Goal: Information Seeking & Learning: Learn about a topic

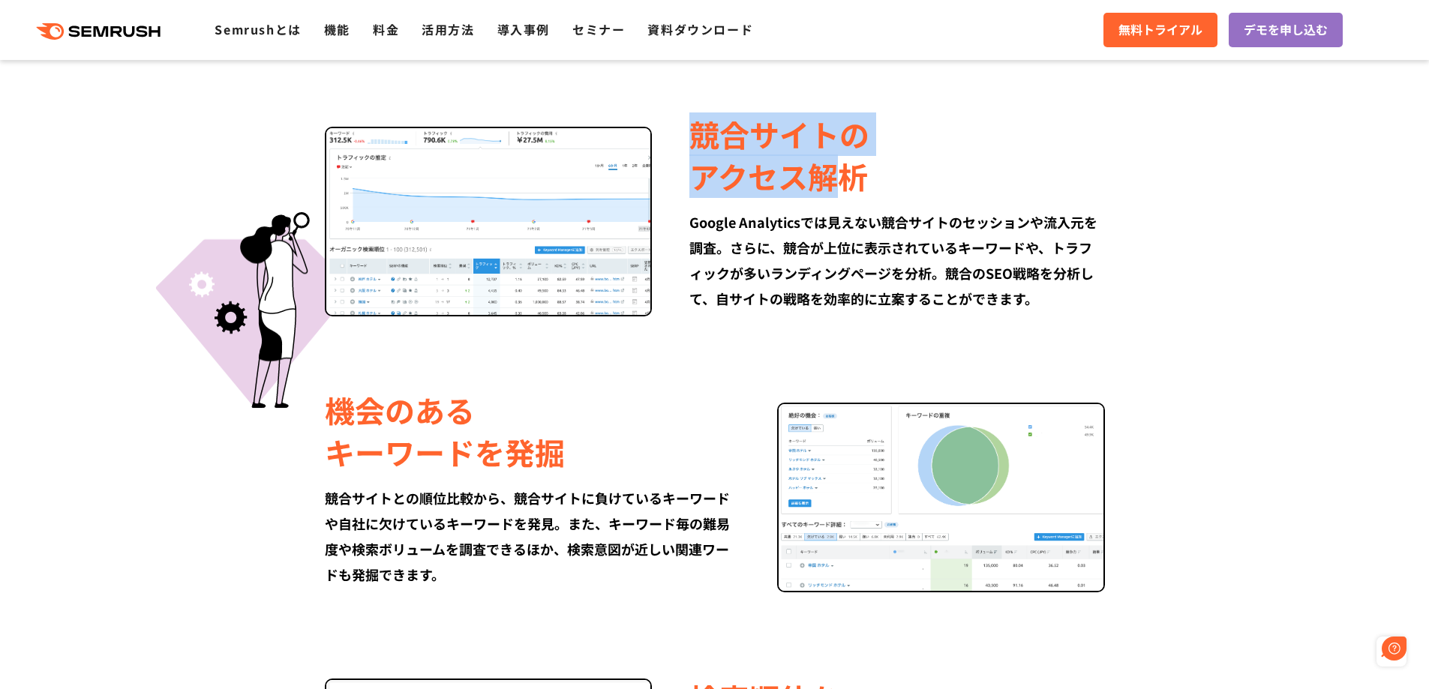
drag, startPoint x: 695, startPoint y: 135, endPoint x: 829, endPoint y: 188, distance: 143.5
click at [829, 188] on div "競合サイトの アクセス解析" at bounding box center [896, 155] width 415 height 84
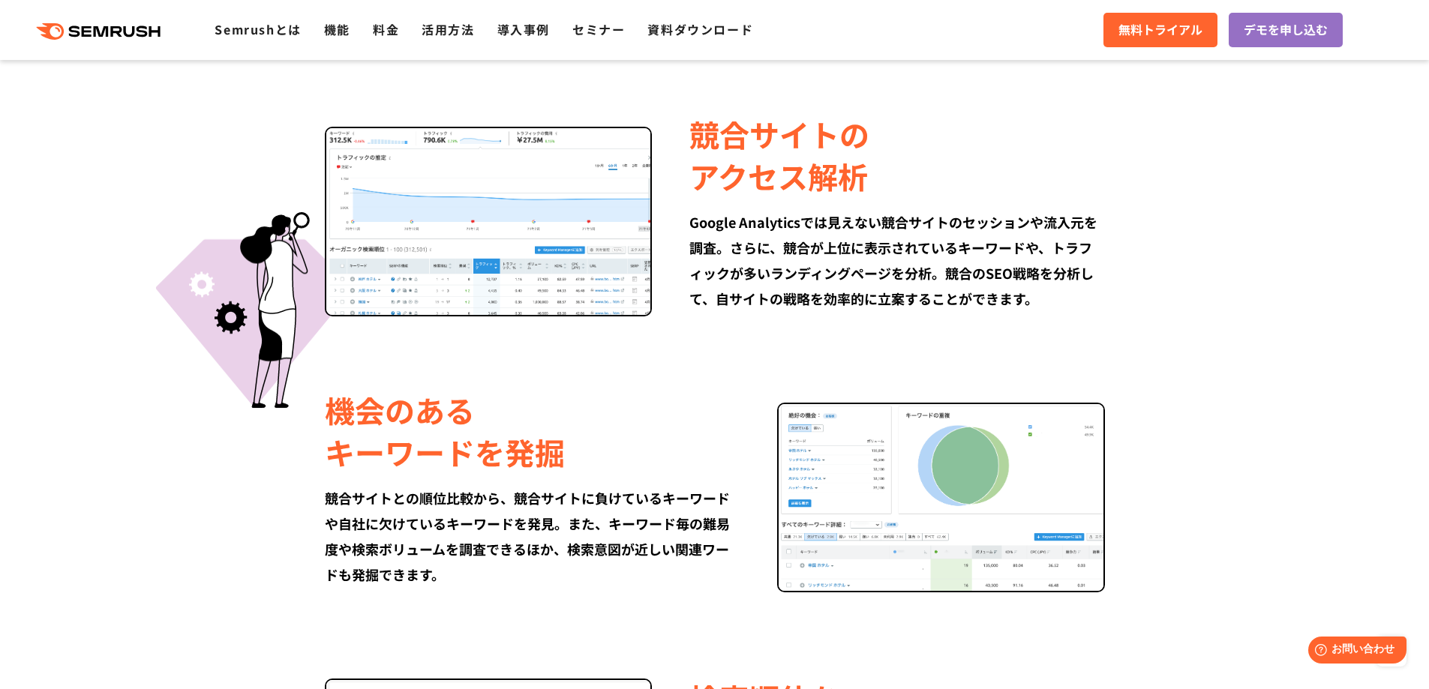
click at [757, 227] on div "Google Analyticsでは見えない競合サイトのセッションや流入元を調査。さらに、競合が上位に表示されているキーワードや、トラフィックが多いランディン…" at bounding box center [896, 260] width 415 height 102
click at [763, 228] on div "Google Analyticsでは見えない競合サイトのセッションや流入元を調査。さらに、競合が上位に表示されているキーワードや、トラフィックが多いランディン…" at bounding box center [896, 260] width 415 height 102
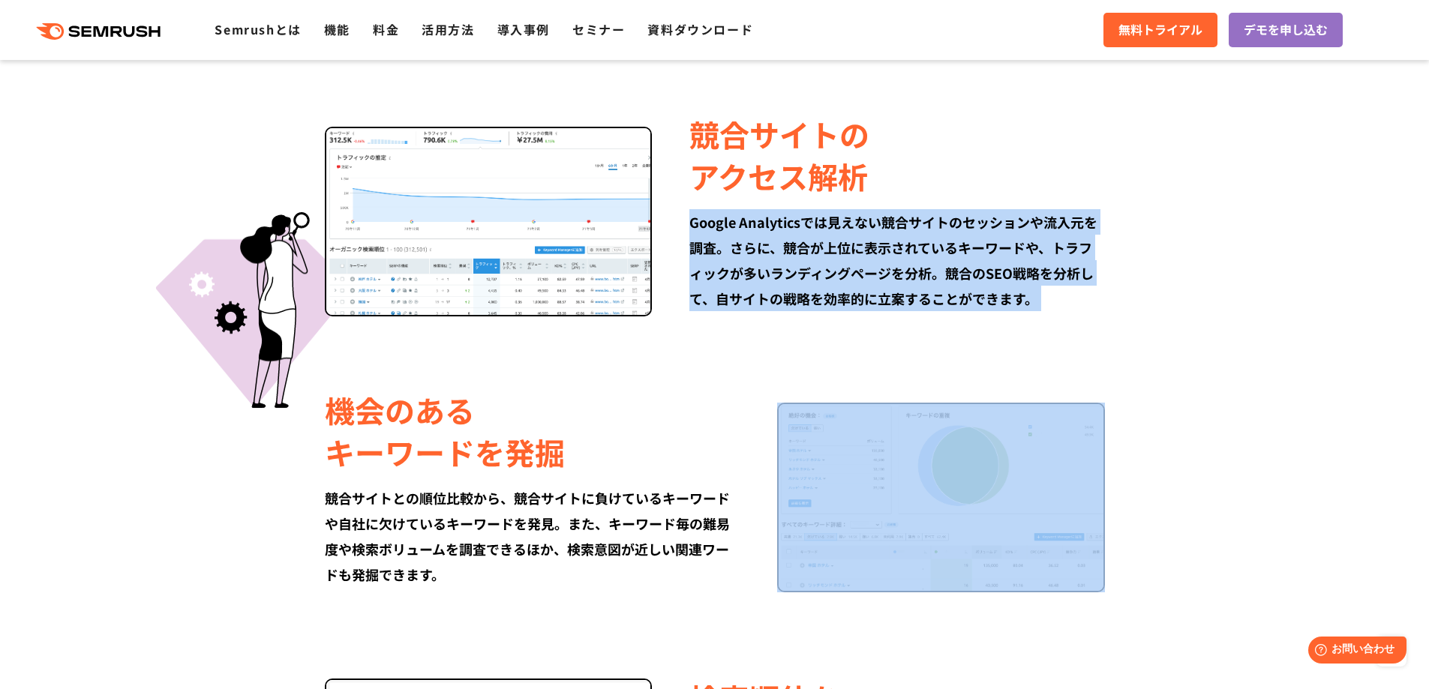
click at [763, 228] on div "Google Analyticsでは見えない競合サイトのセッションや流入元を調査。さらに、競合が上位に表示されているキーワードや、トラフィックが多いランディン…" at bounding box center [896, 260] width 415 height 102
click at [834, 256] on div "Google Analyticsでは見えない競合サイトのセッションや流入元を調査。さらに、競合が上位に表示されているキーワードや、トラフィックが多いランディン…" at bounding box center [896, 260] width 415 height 102
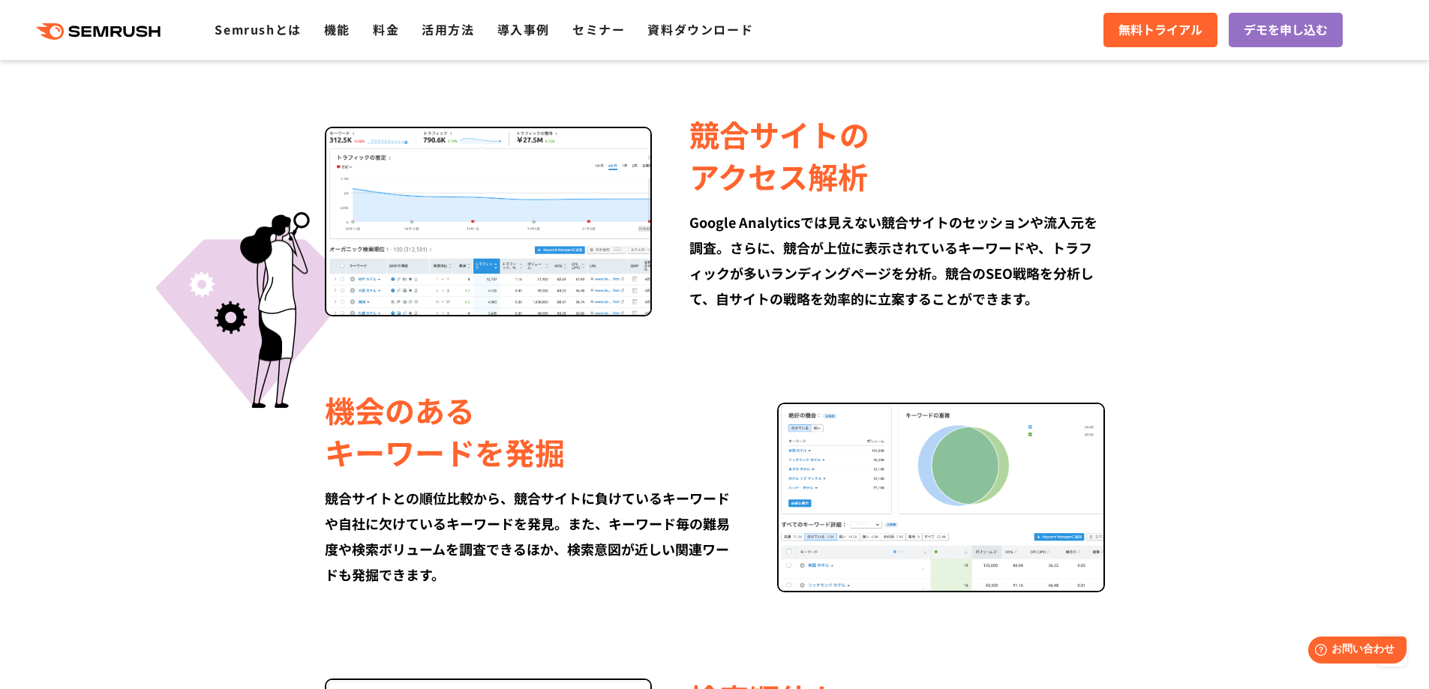
scroll to position [975, 0]
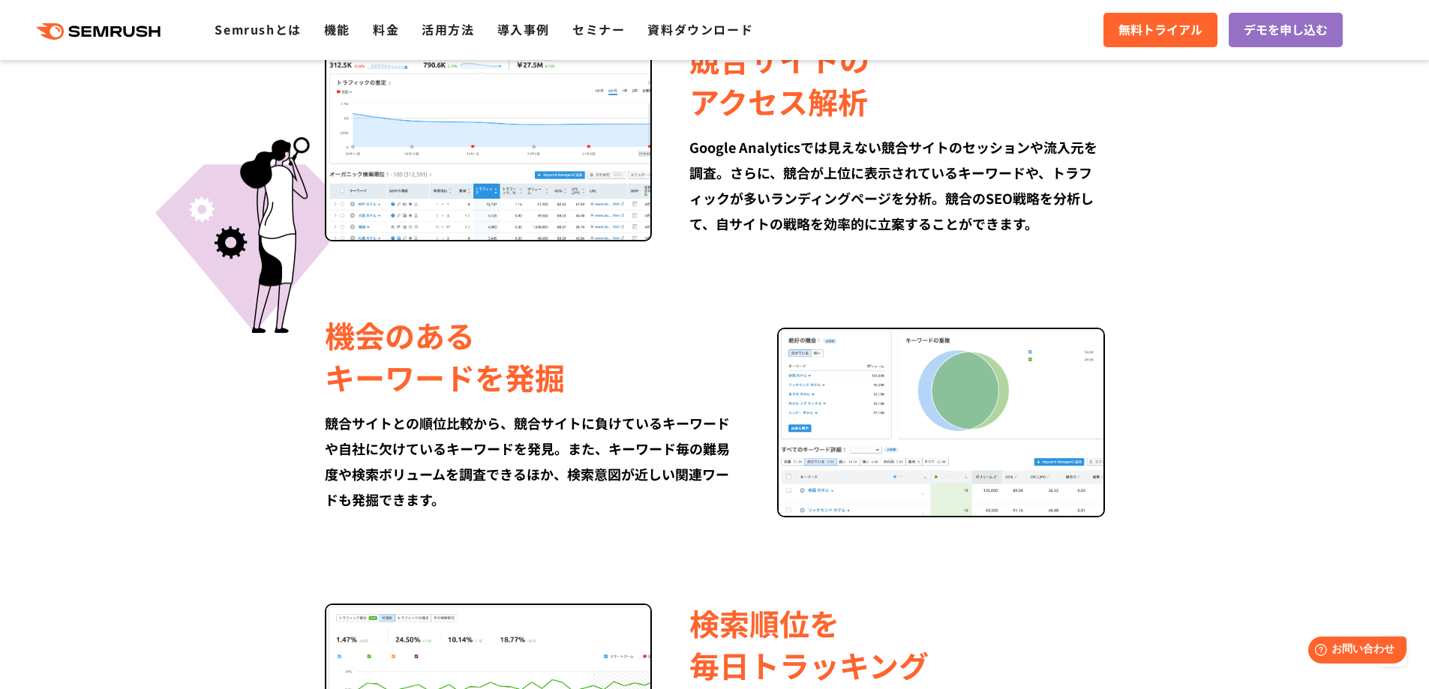
click at [1008, 197] on div "Google Analyticsでは見えない競合サイトのセッションや流入元を調査。さらに、競合が上位に表示されているキーワードや、トラフィックが多いランディン…" at bounding box center [896, 185] width 415 height 102
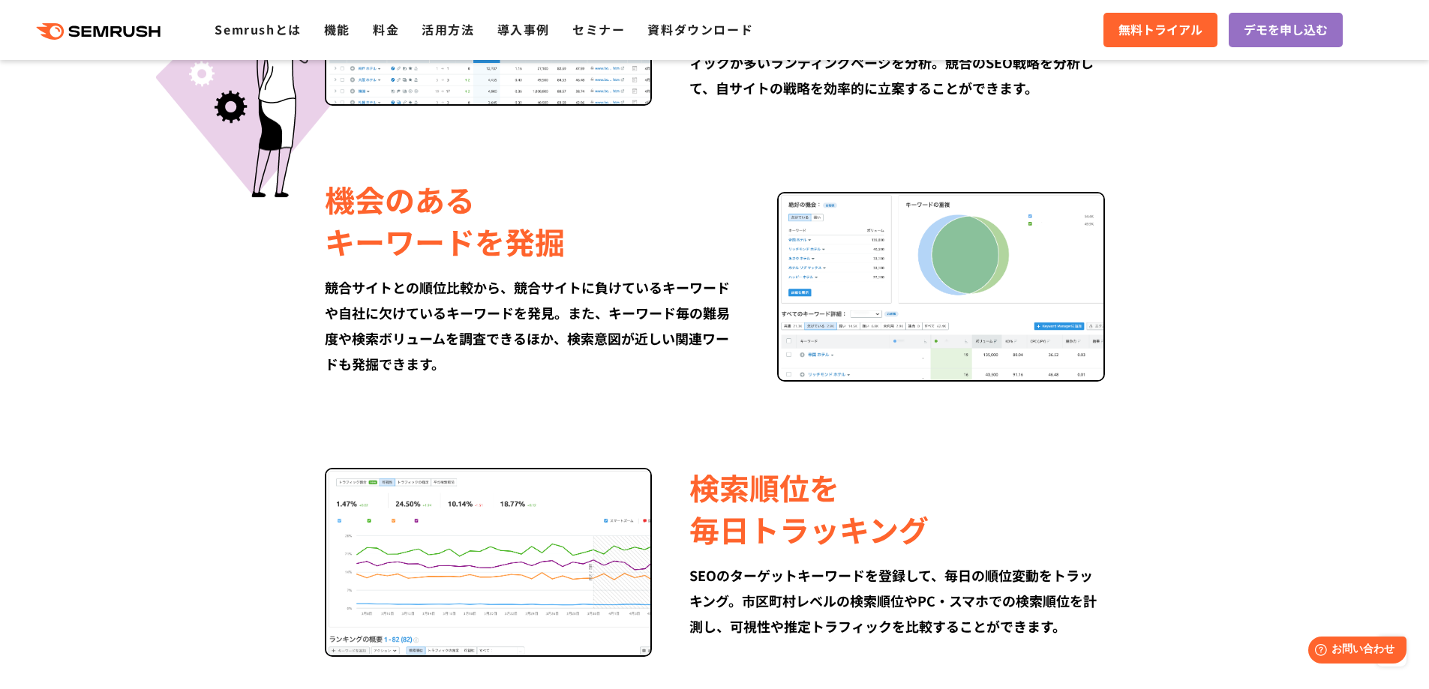
scroll to position [1200, 0]
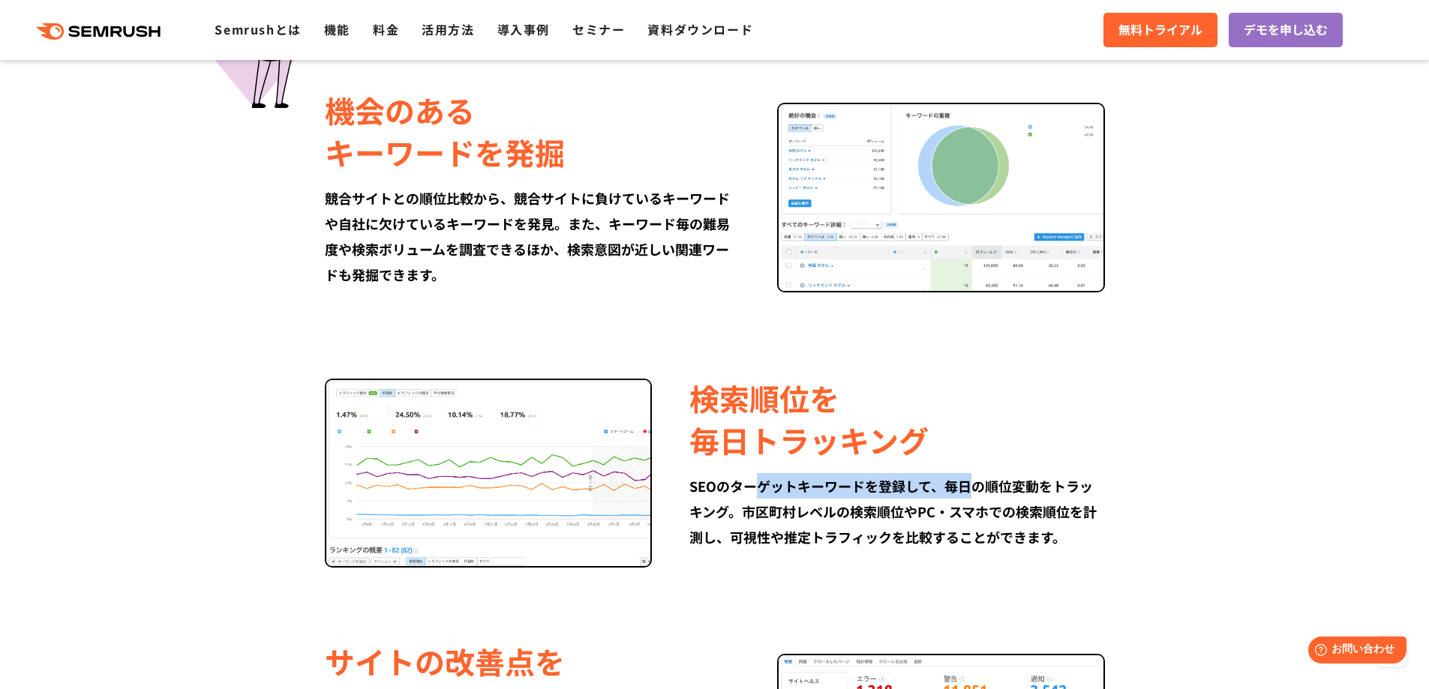
drag, startPoint x: 764, startPoint y: 488, endPoint x: 974, endPoint y: 497, distance: 210.3
click at [974, 497] on div "SEOのターゲットキーワードを登録して、毎日の順位変動をトラッキング。市区町村レベルの検索順位やPC・スマホでの検索順位を計測し、可視性や推定トラフィックを比…" at bounding box center [896, 511] width 415 height 77
click at [898, 508] on div "SEOのターゲットキーワードを登録して、毎日の順位変動をトラッキング。市区町村レベルの検索順位やPC・スマホでの検索順位を計測し、可視性や推定トラフィックを比…" at bounding box center [896, 511] width 415 height 77
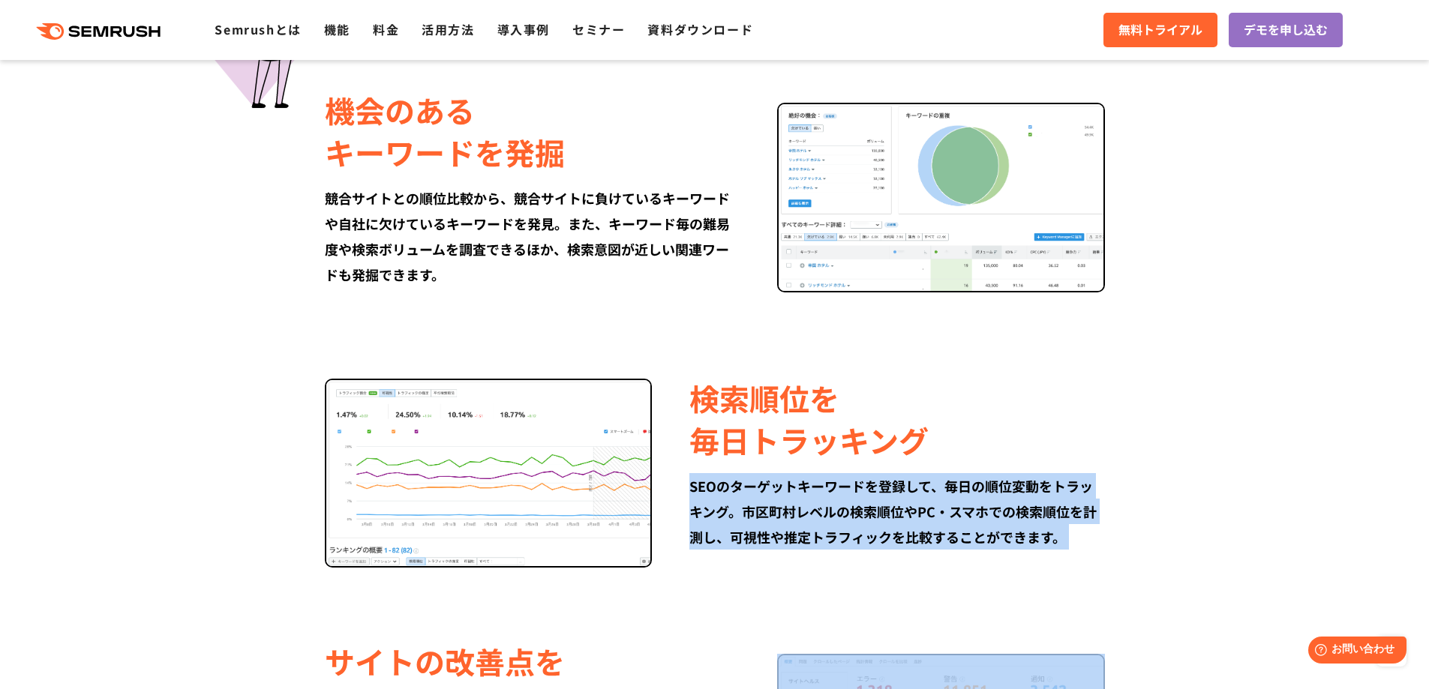
click at [898, 508] on div "SEOのターゲットキーワードを登録して、毎日の順位変動をトラッキング。市区町村レベルの検索順位やPC・スマホでの検索順位を計測し、可視性や推定トラフィックを比…" at bounding box center [896, 511] width 415 height 77
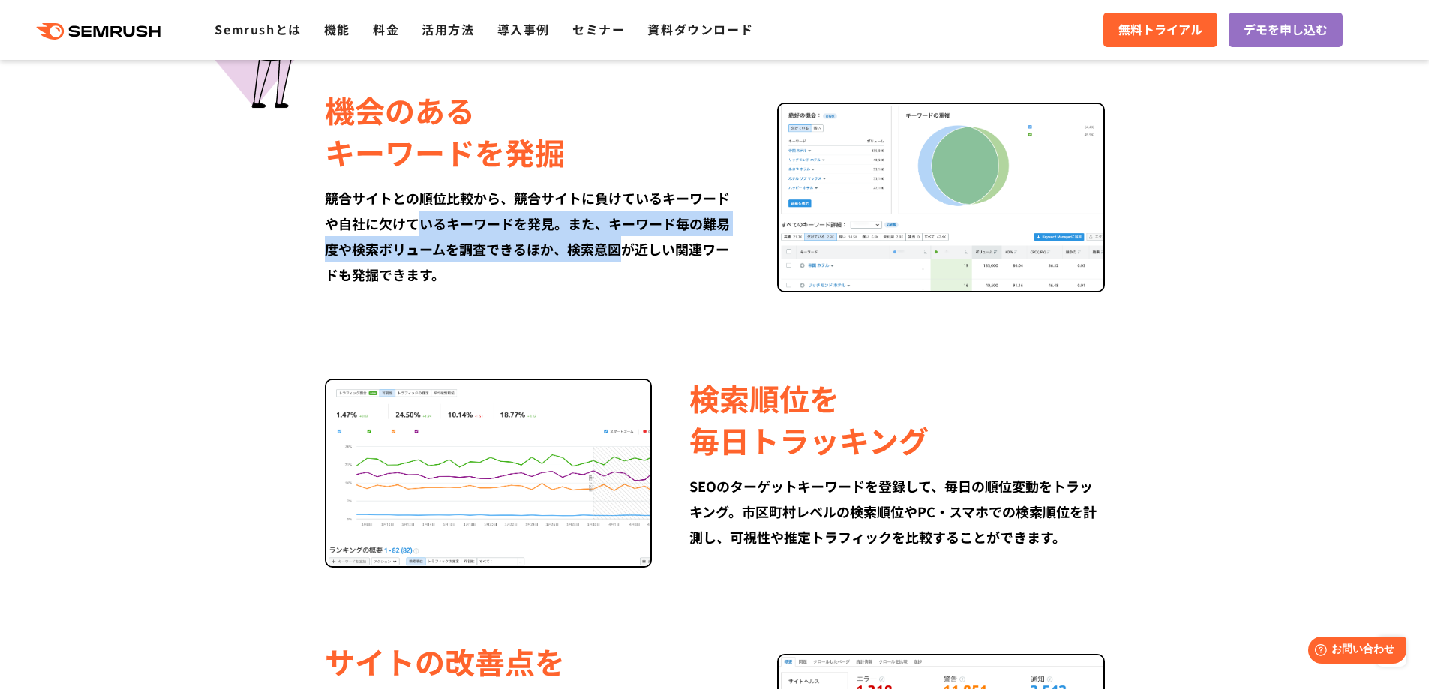
click at [623, 257] on div "競合サイトとの順位比較から、競合サイトに負けているキーワードや自社に欠けているキーワードを発見。また、キーワード毎の難易度や検索ボリュームを調査できるほか、検…" at bounding box center [532, 236] width 415 height 102
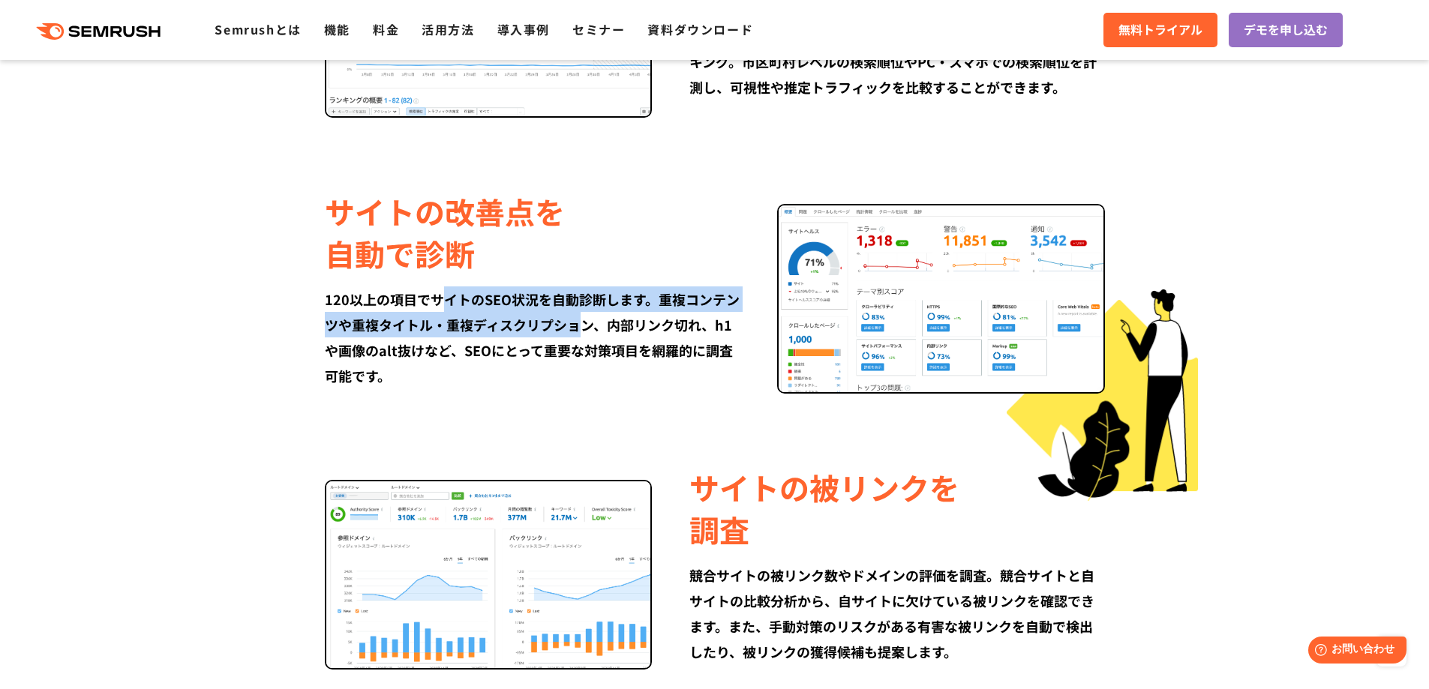
drag, startPoint x: 578, startPoint y: 320, endPoint x: 625, endPoint y: 349, distance: 54.9
click at [584, 320] on div "120以上の項目でサイトのSEO状況を自動診断します。重複コンテンツや重複タイトル・重複ディスクリプション、内部リンク切れ、h1や画像のalt抜けなど、SEO…" at bounding box center [532, 338] width 415 height 102
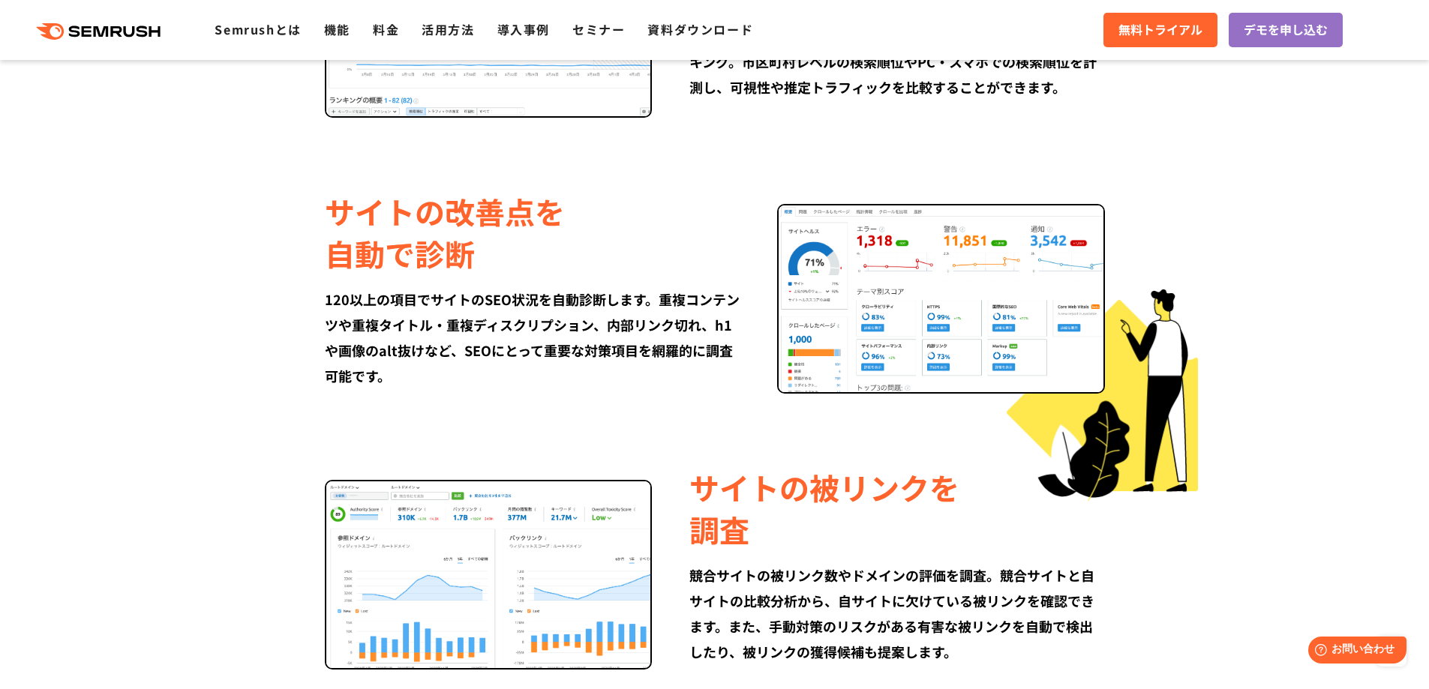
click at [625, 349] on div "120以上の項目でサイトのSEO状況を自動診断します。重複コンテンツや重複タイトル・重複ディスクリプション、内部リンク切れ、h1や画像のalt抜けなど、SEO…" at bounding box center [532, 338] width 415 height 102
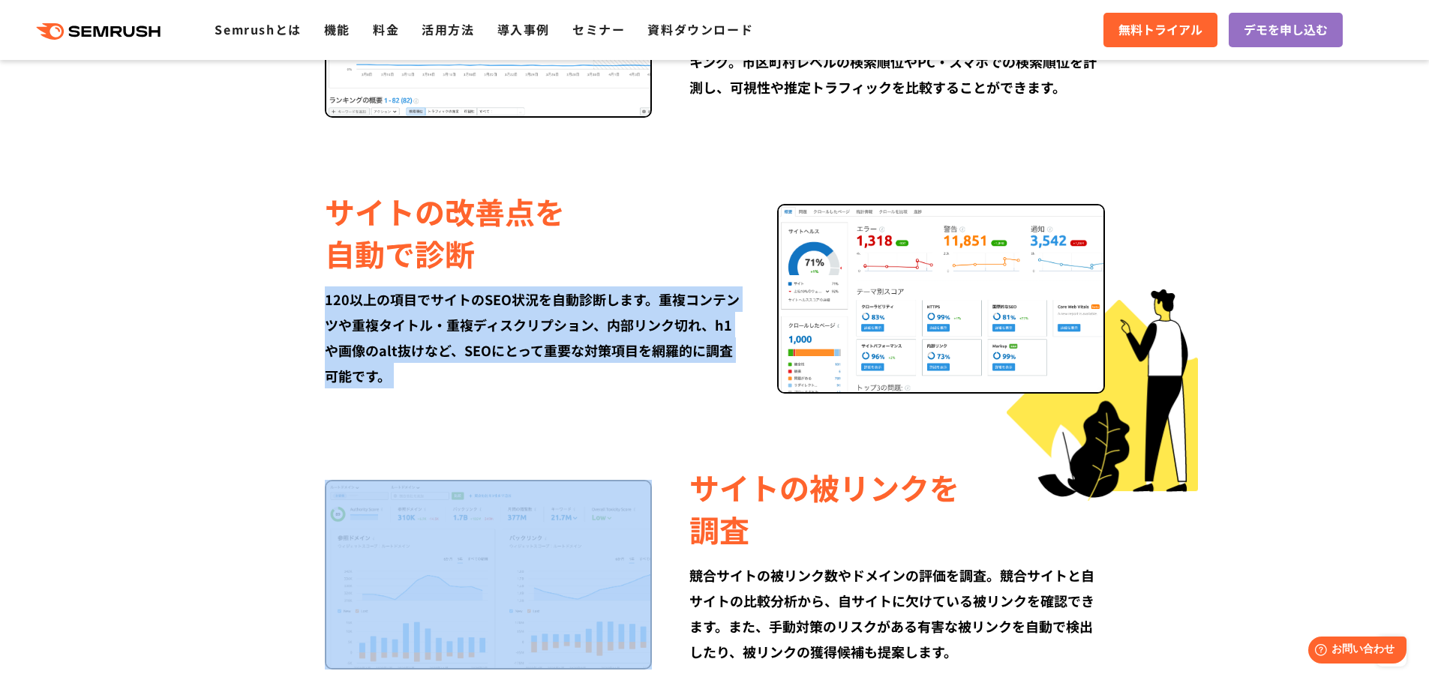
click at [625, 349] on div "120以上の項目でサイトのSEO状況を自動診断します。重複コンテンツや重複タイトル・重複ディスクリプション、内部リンク切れ、h1や画像のalt抜けなど、SEO…" at bounding box center [532, 338] width 415 height 102
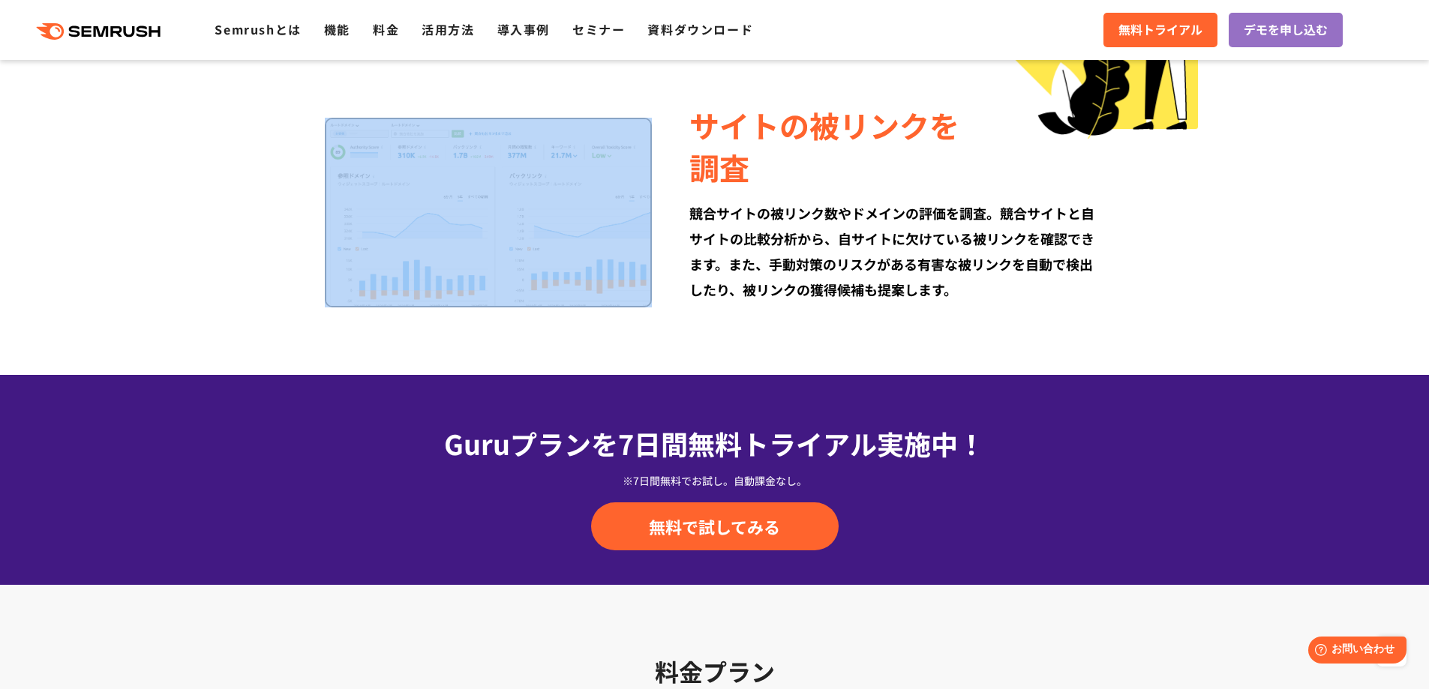
scroll to position [2025, 0]
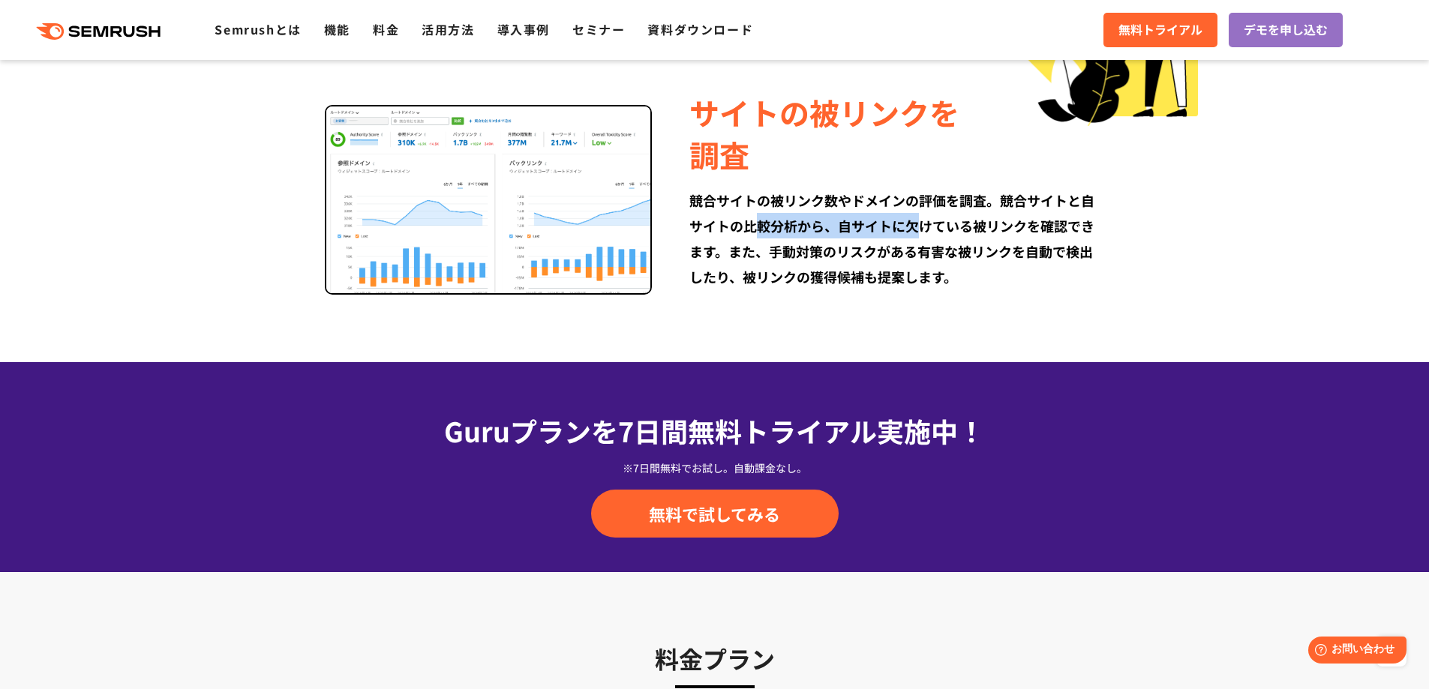
drag, startPoint x: 920, startPoint y: 235, endPoint x: 891, endPoint y: 287, distance: 60.1
click at [921, 236] on div "競合サイトの被リンク数やドメインの評価を調査。競合サイトと自サイトの比較分析から、自サイトに欠けている被リンクを確認できます。また、手動対策のリスクがある有害…" at bounding box center [896, 239] width 415 height 102
click at [891, 287] on div "競合サイトの被リンク数やドメインの評価を調査。競合サイトと自サイトの比較分析から、自サイトに欠けている被リンクを確認できます。また、手動対策のリスクがある有害…" at bounding box center [896, 239] width 415 height 102
click at [872, 280] on div "競合サイトの被リンク数やドメインの評価を調査。競合サイトと自サイトの比較分析から、自サイトに欠けている被リンクを確認できます。また、手動対策のリスクがある有害…" at bounding box center [896, 239] width 415 height 102
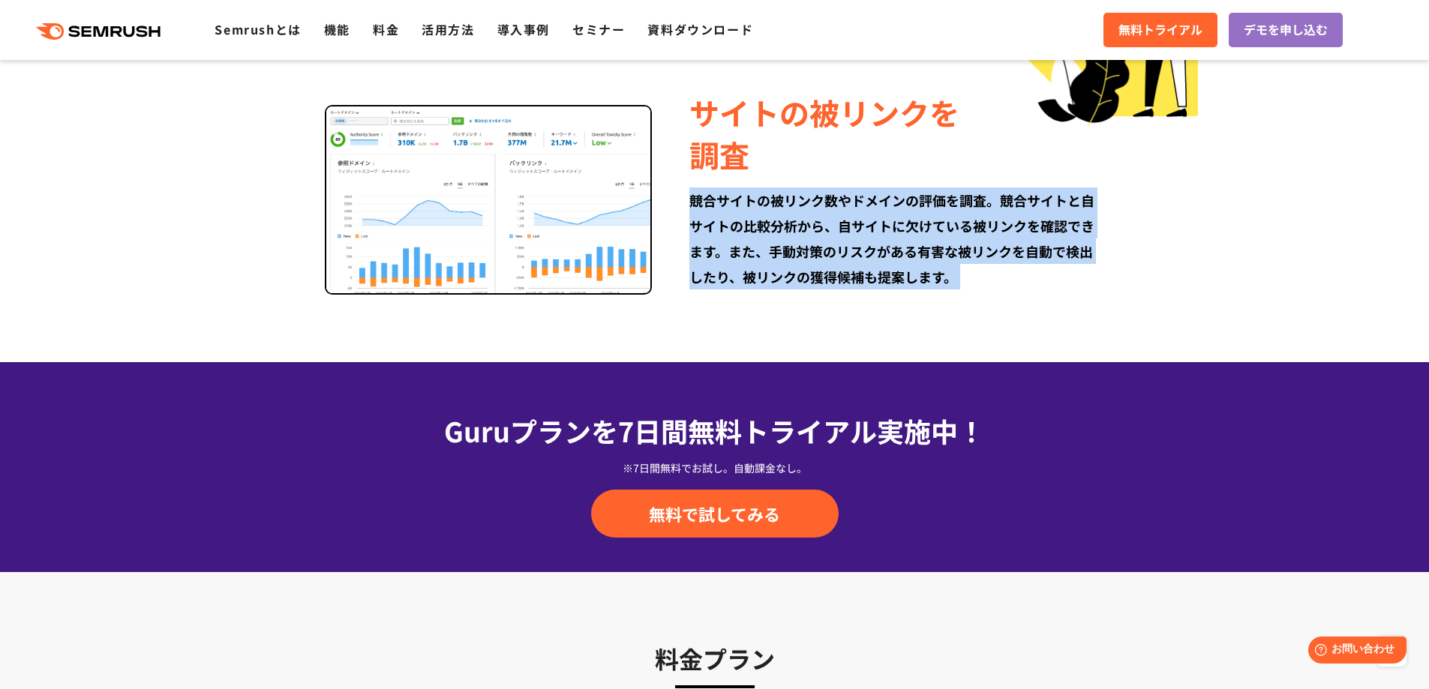
click at [872, 280] on div "競合サイトの被リンク数やドメインの評価を調査。競合サイトと自サイトの比較分析から、自サイトに欠けている被リンクを確認できます。また、手動対策のリスクがある有害…" at bounding box center [896, 239] width 415 height 102
click at [870, 248] on div "競合サイトの被リンク数やドメインの評価を調査。競合サイトと自サイトの比較分析から、自サイトに欠けている被リンクを確認できます。また、手動対策のリスクがある有害…" at bounding box center [896, 239] width 415 height 102
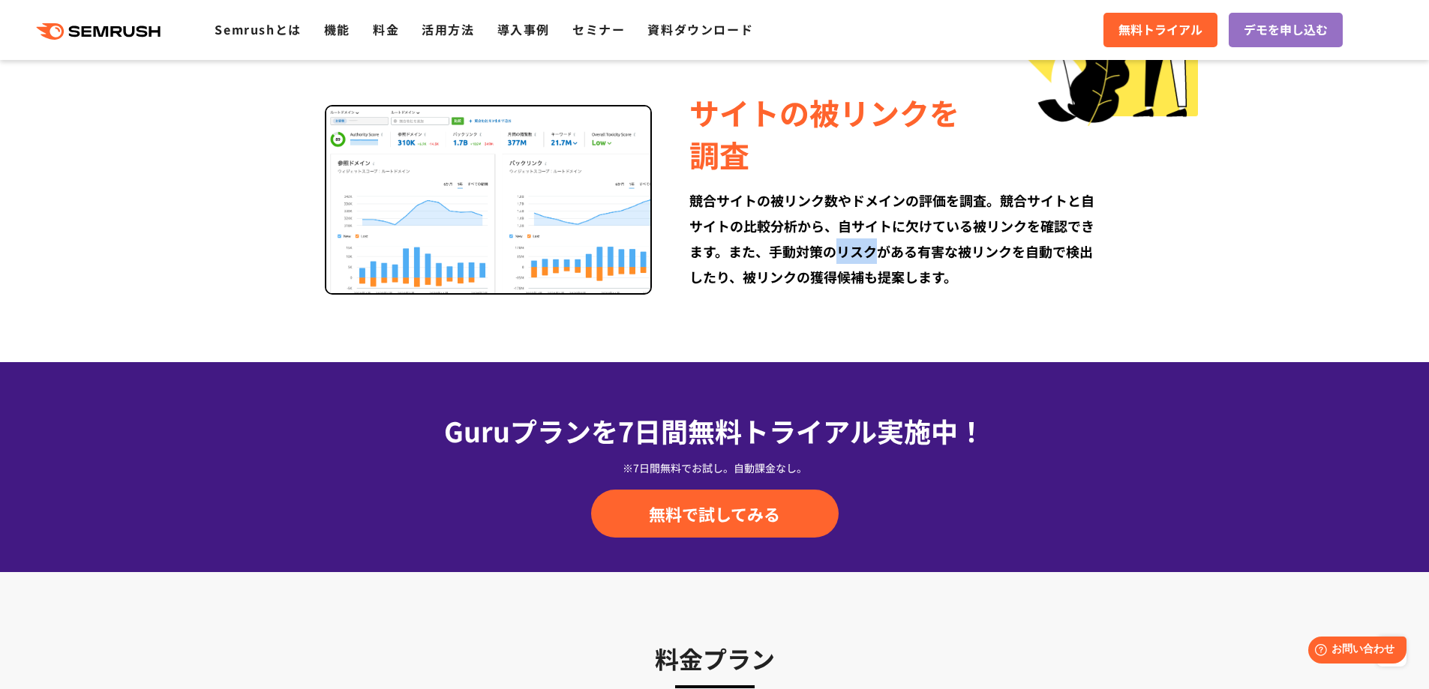
click at [870, 248] on div "競合サイトの被リンク数やドメインの評価を調査。競合サイトと自サイトの比較分析から、自サイトに欠けている被リンクを確認できます。また、手動対策のリスクがある有害…" at bounding box center [896, 239] width 415 height 102
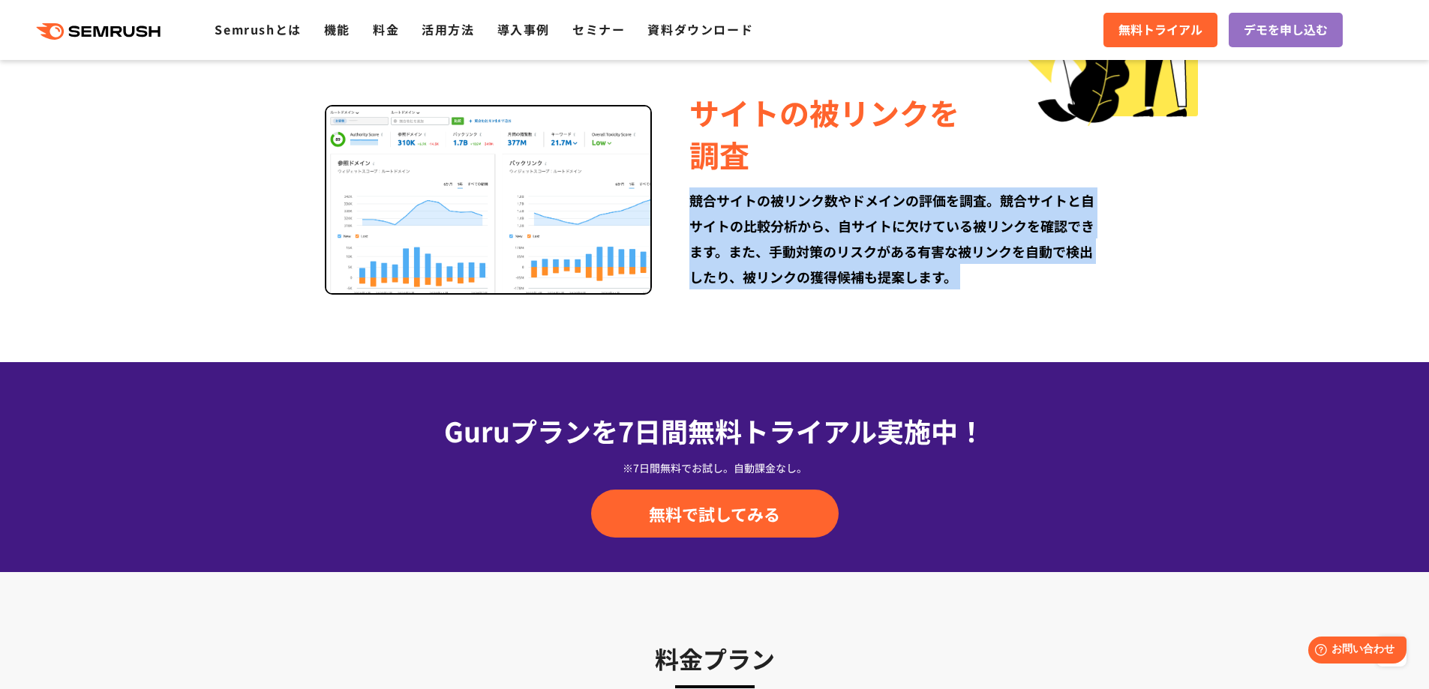
click at [870, 248] on div "競合サイトの被リンク数やドメインの評価を調査。競合サイトと自サイトの比較分析から、自サイトに欠けている被リンクを確認できます。また、手動対策のリスクがある有害…" at bounding box center [896, 239] width 415 height 102
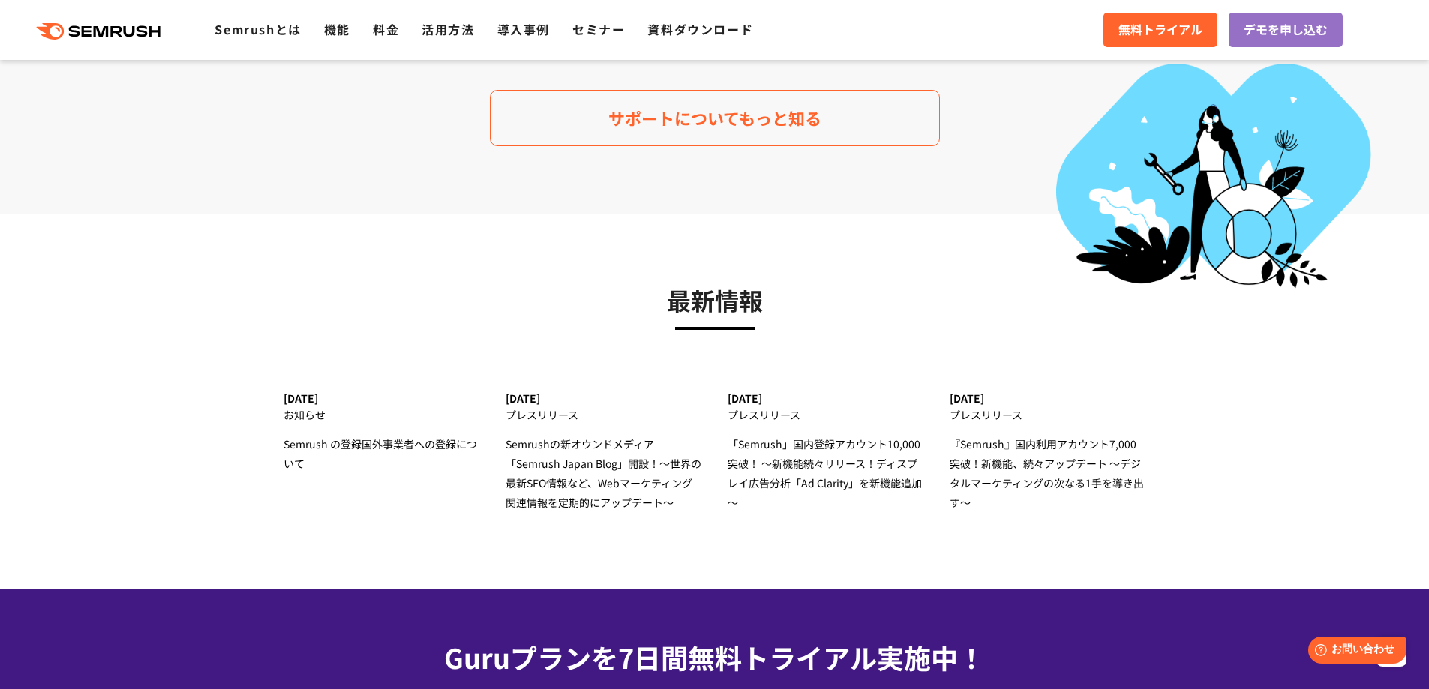
scroll to position [4501, 0]
